Goal: Find specific page/section: Find specific page/section

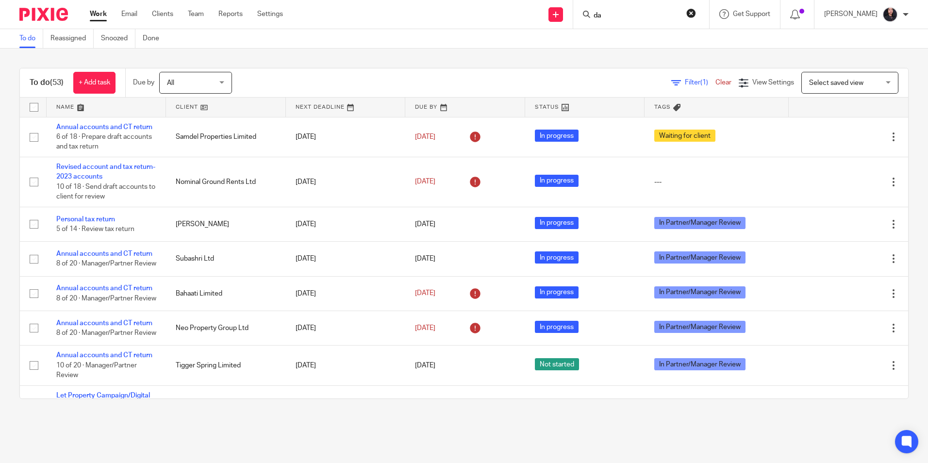
scroll to position [1747, 0]
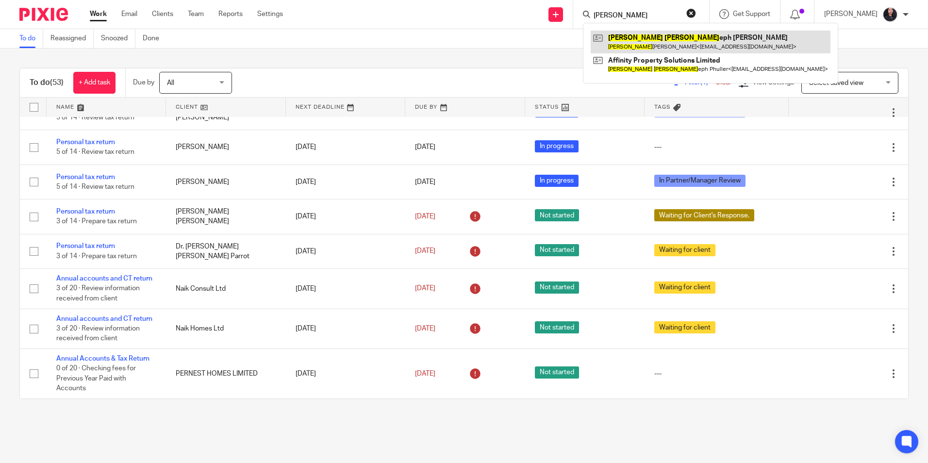
type input "[PERSON_NAME]"
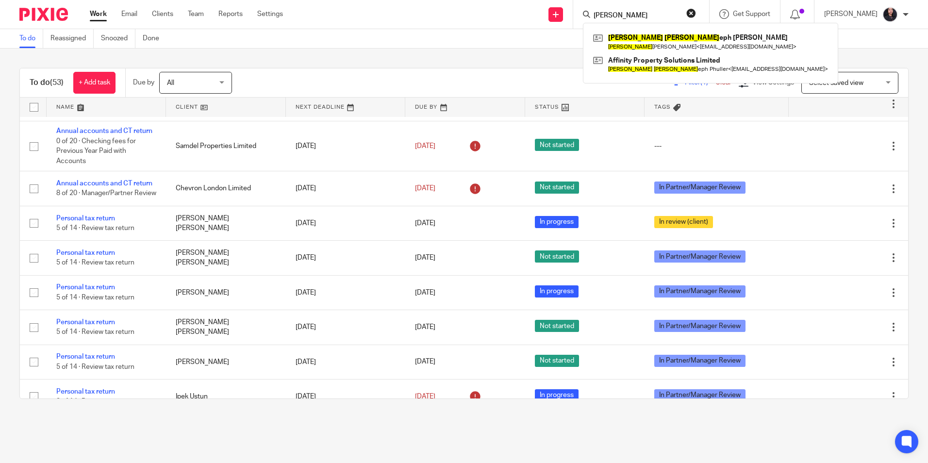
scroll to position [776, 0]
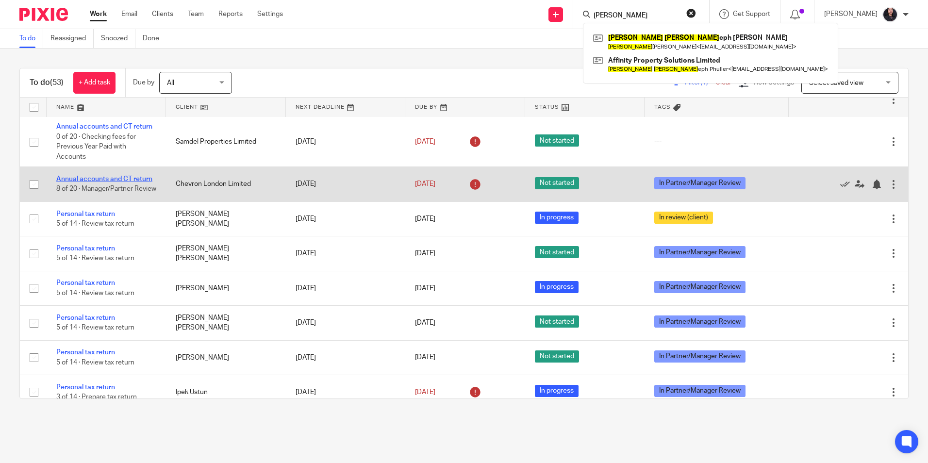
click at [139, 182] on link "Annual accounts and CT return" at bounding box center [104, 179] width 96 height 7
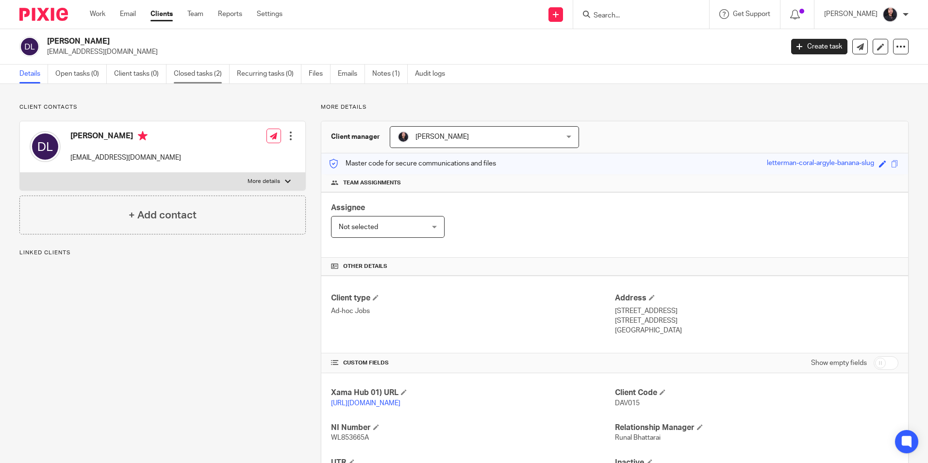
click at [190, 79] on link "Closed tasks (2)" at bounding box center [202, 74] width 56 height 19
